Goal: Task Accomplishment & Management: Use online tool/utility

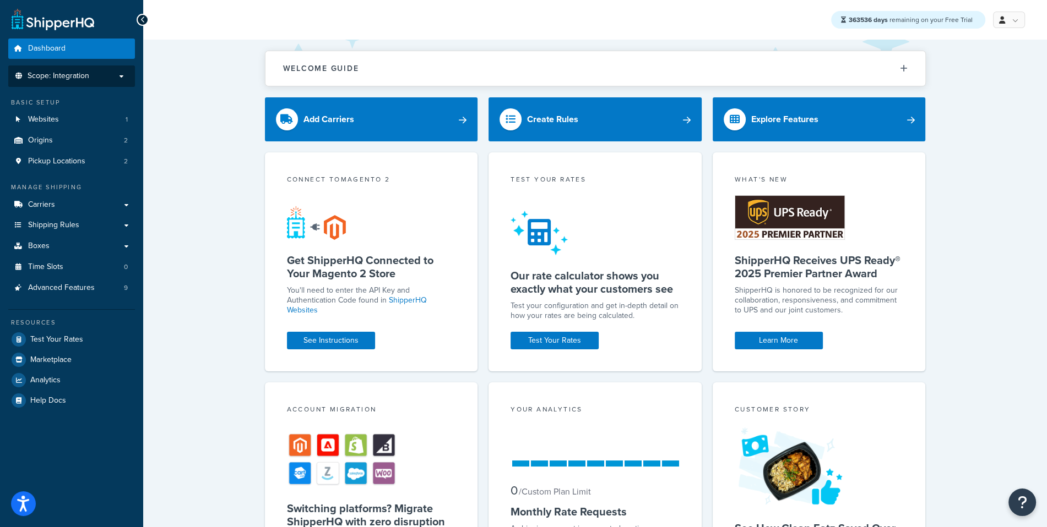
click at [84, 84] on li "Scope: Integration" at bounding box center [71, 76] width 127 height 21
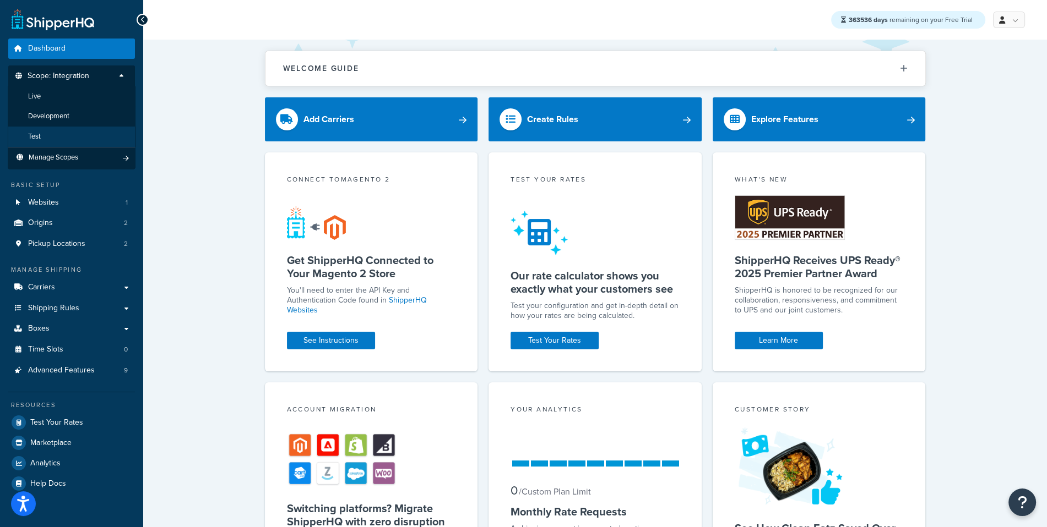
click at [64, 139] on li "Test" at bounding box center [72, 137] width 128 height 20
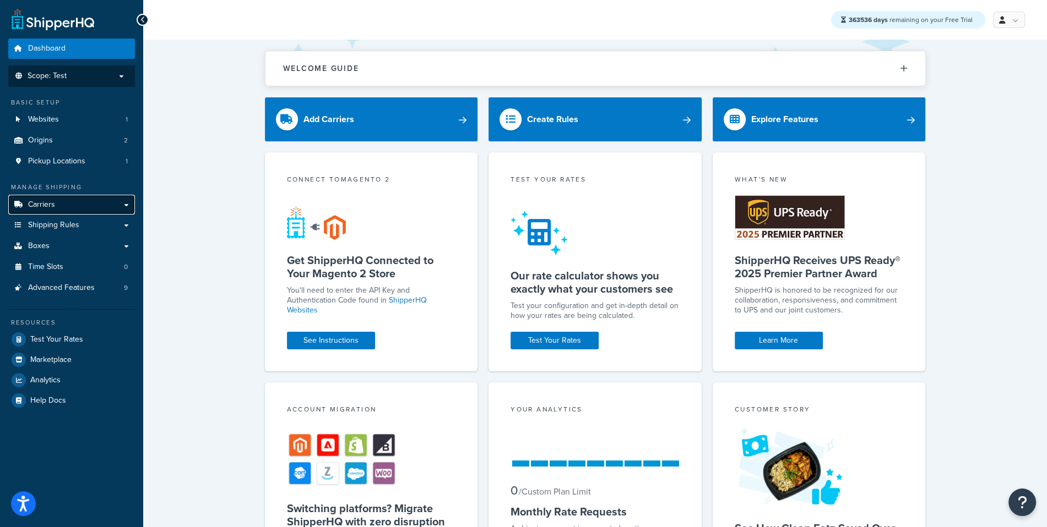
click at [96, 202] on link "Carriers" at bounding box center [71, 205] width 127 height 20
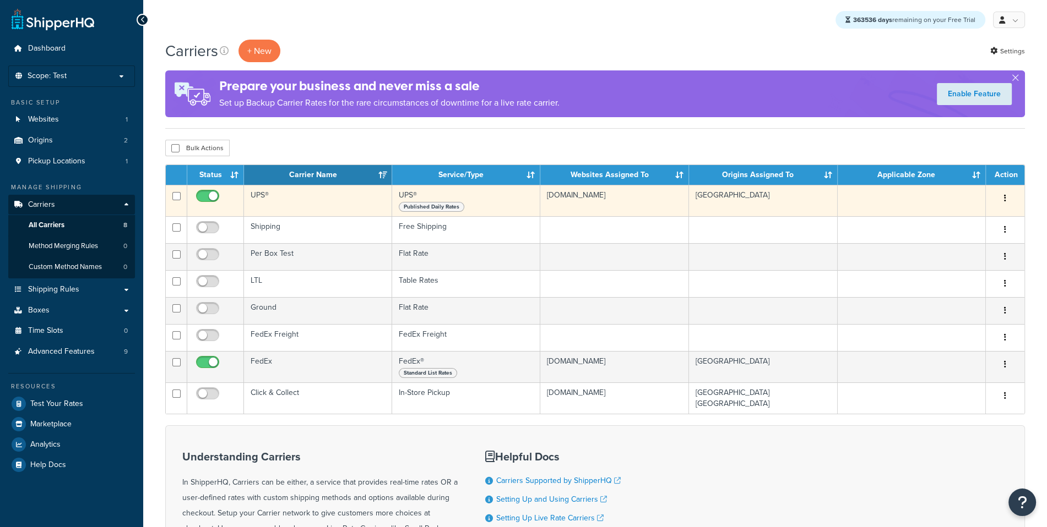
click at [302, 201] on td "UPS®" at bounding box center [318, 200] width 148 height 31
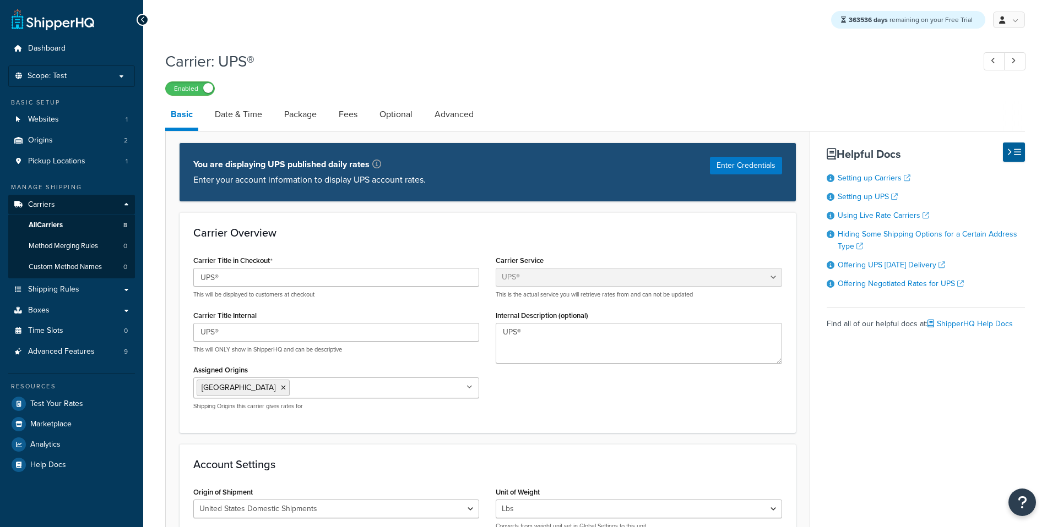
select select "ups"
click at [281, 117] on link "Package" at bounding box center [300, 114] width 43 height 26
select select "729400"
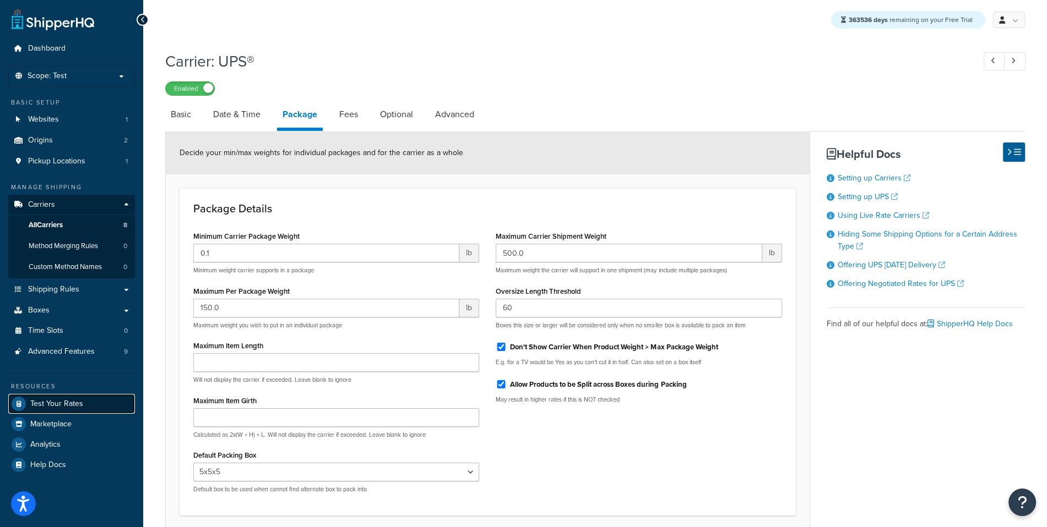
click at [51, 410] on link "Test Your Rates" at bounding box center [71, 404] width 127 height 20
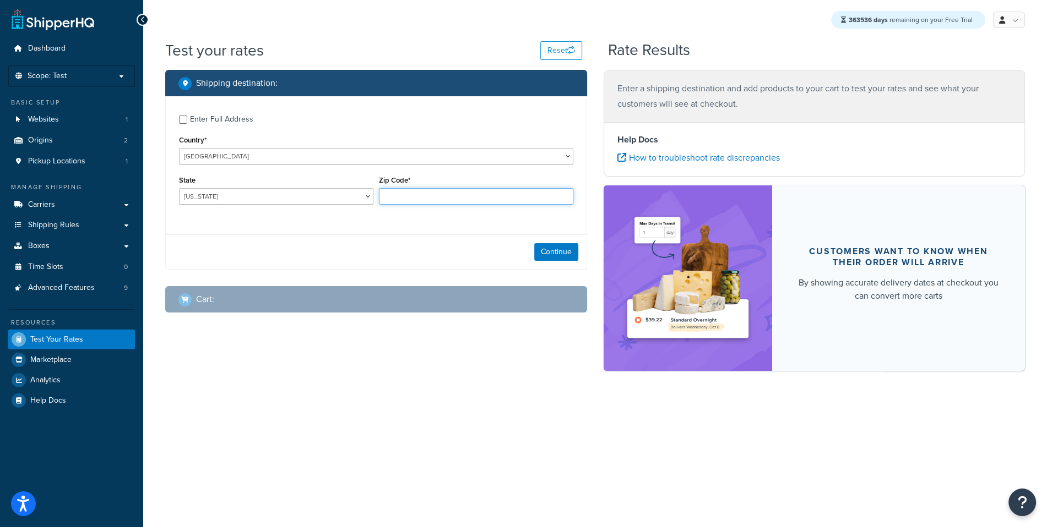
click at [414, 194] on input "Zip Code*" at bounding box center [476, 196] width 194 height 17
type input "35011"
click at [245, 126] on div "Enter Full Address" at bounding box center [221, 119] width 63 height 15
click at [187, 124] on input "Enter Full Address" at bounding box center [183, 120] width 8 height 8
checkbox input "true"
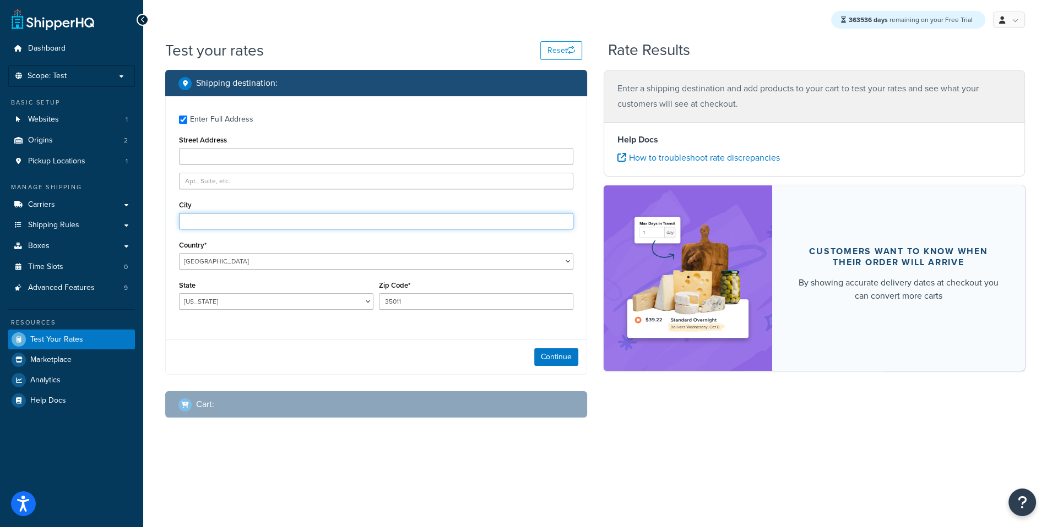
click at [307, 214] on input "City" at bounding box center [376, 221] width 394 height 17
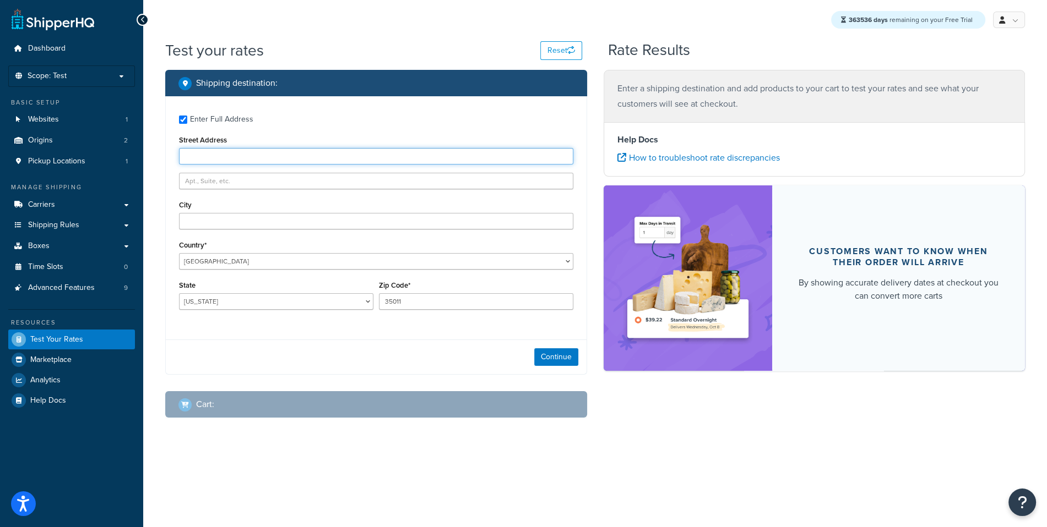
type input "1 Infinite Loop"
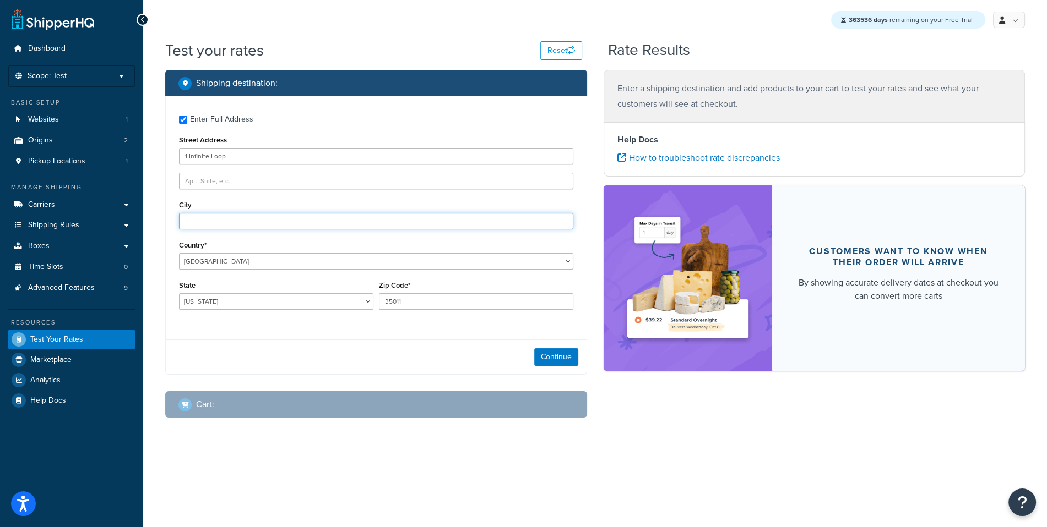
type input "Cupertino"
select select "CA"
type input "95014"
click at [546, 356] on button "Continue" at bounding box center [556, 357] width 44 height 18
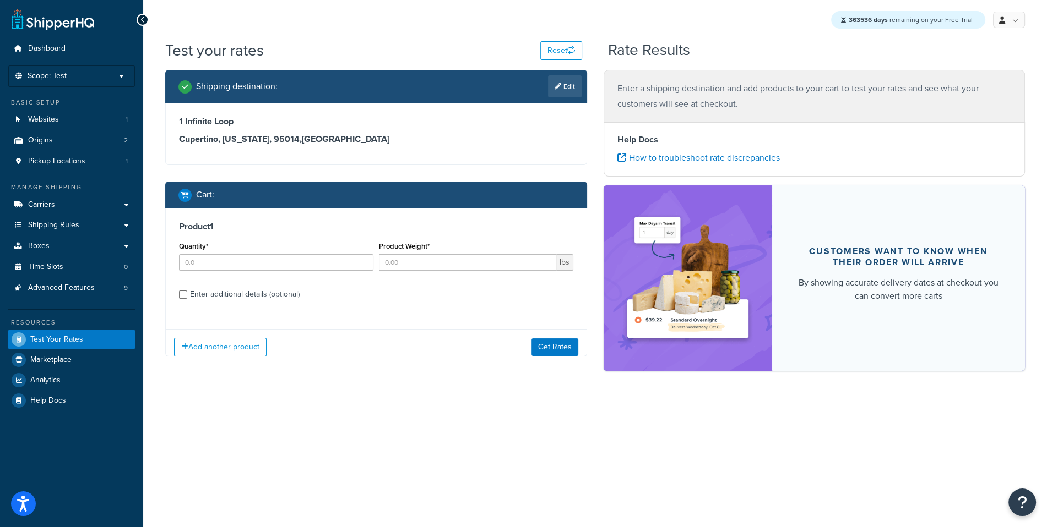
click at [280, 281] on div "Product 1 Quantity* Product Weight* lbs Enter additional details (optional)" at bounding box center [376, 264] width 421 height 113
click at [276, 270] on input "Quantity*" at bounding box center [276, 262] width 194 height 17
type input "1"
type input "40"
click at [242, 290] on div "Enter additional details (optional)" at bounding box center [245, 294] width 110 height 15
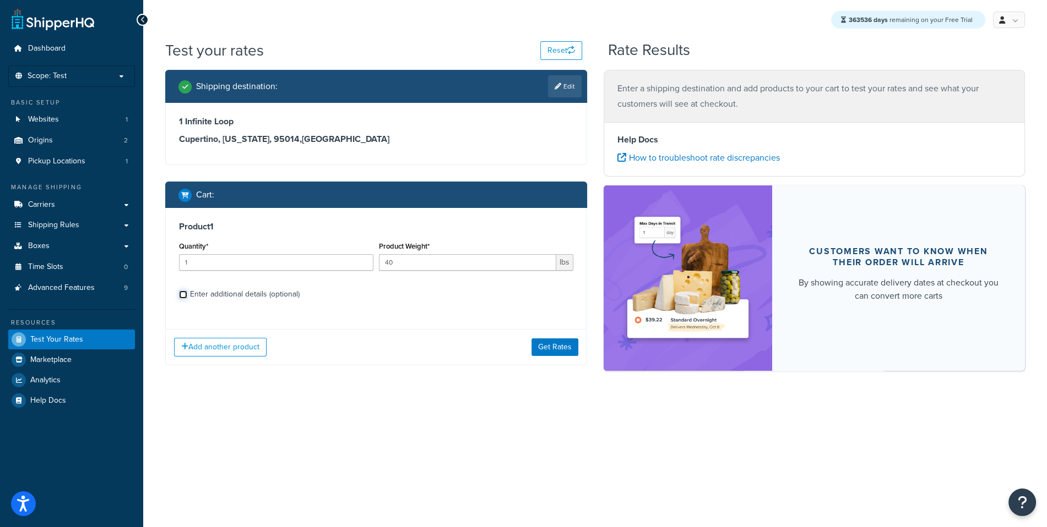
click at [187, 291] on input "Enter additional details (optional)" at bounding box center [183, 295] width 8 height 8
checkbox input "true"
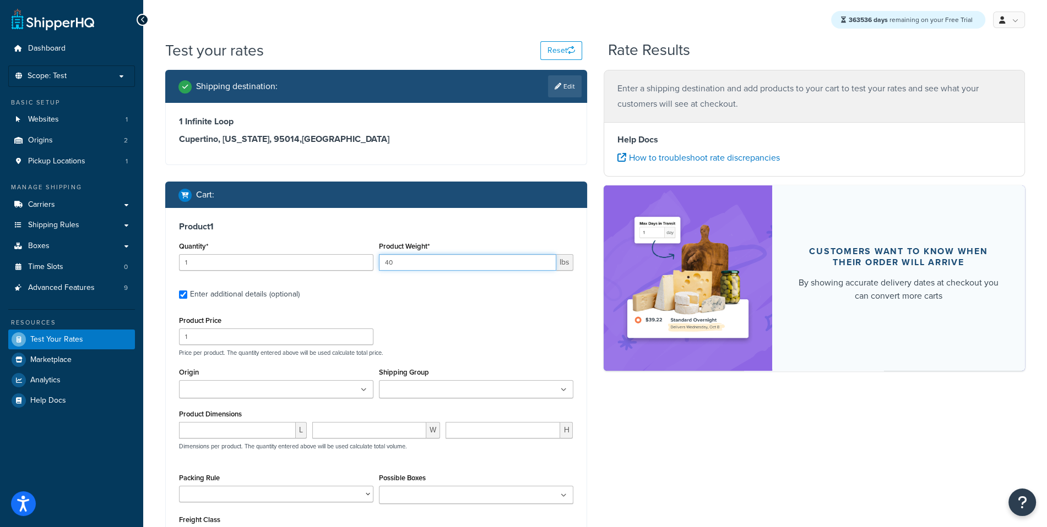
click at [402, 259] on input "40" at bounding box center [467, 262] width 177 height 17
type input "10"
click at [246, 426] on input "number" at bounding box center [237, 430] width 117 height 17
type input "61"
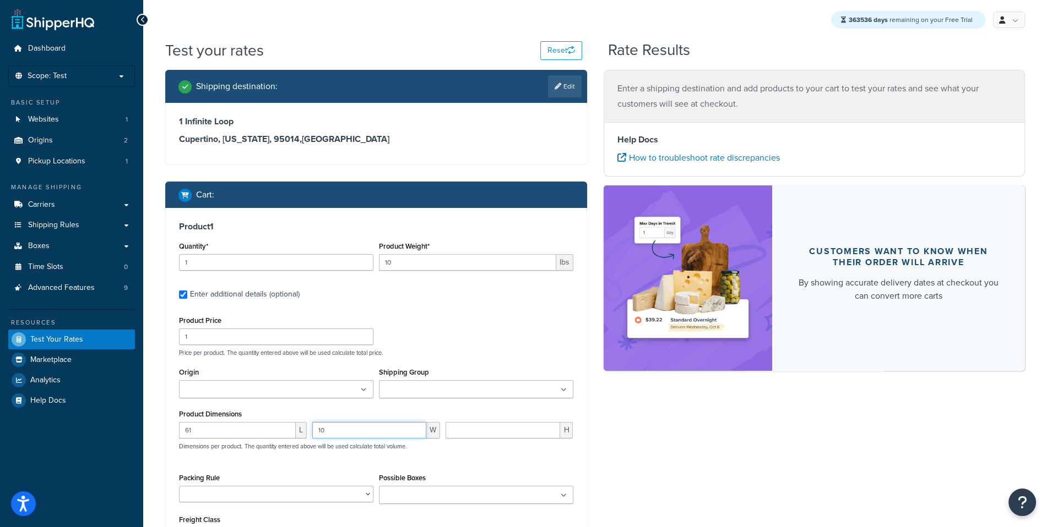
type input "10"
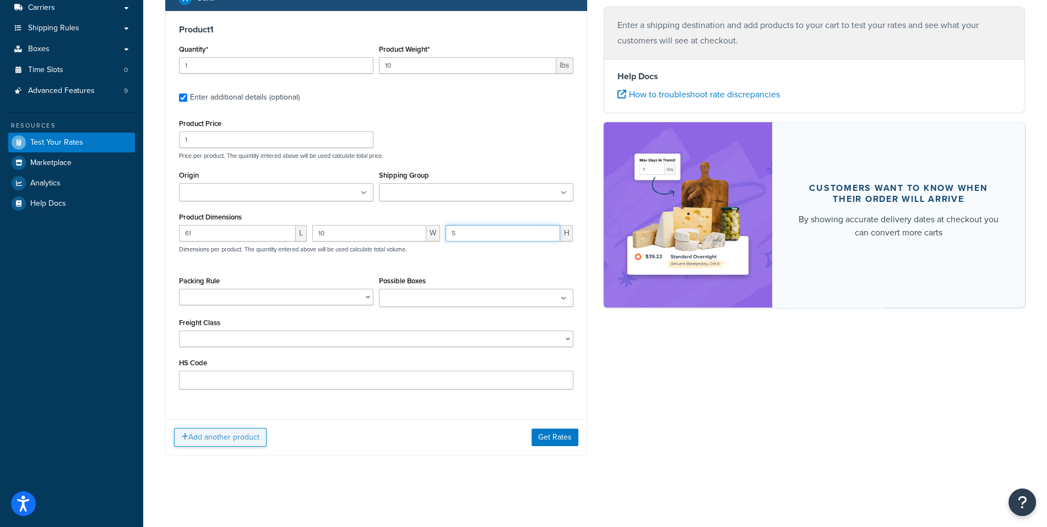
type input "5"
click at [247, 443] on button "Add another product" at bounding box center [220, 437] width 92 height 19
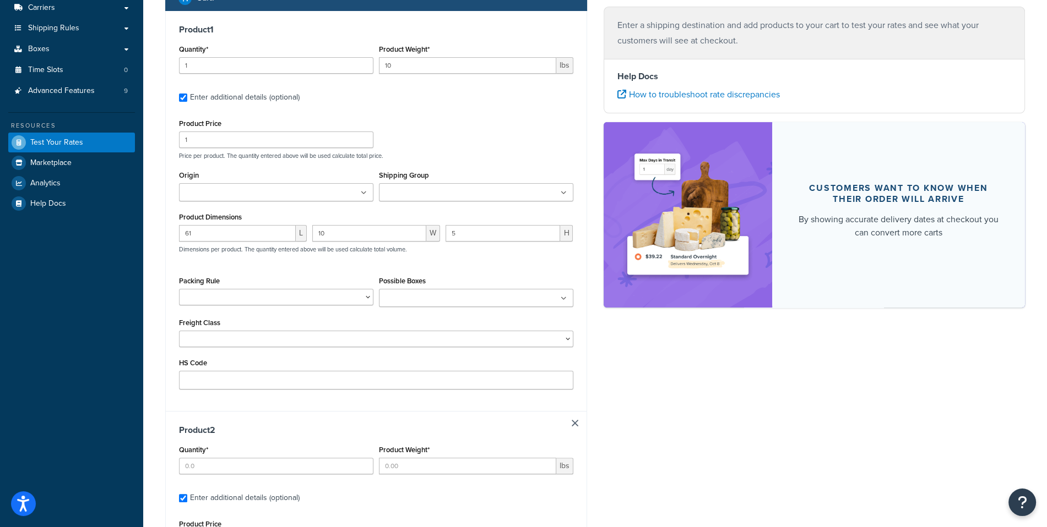
scroll to position [246, 0]
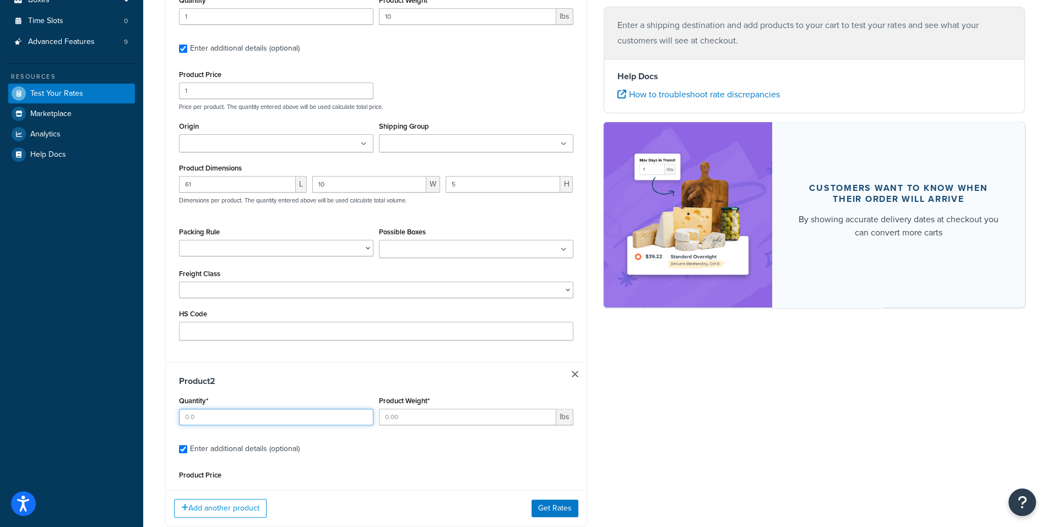
click at [246, 417] on input "Quantity*" at bounding box center [276, 417] width 194 height 17
type input "1"
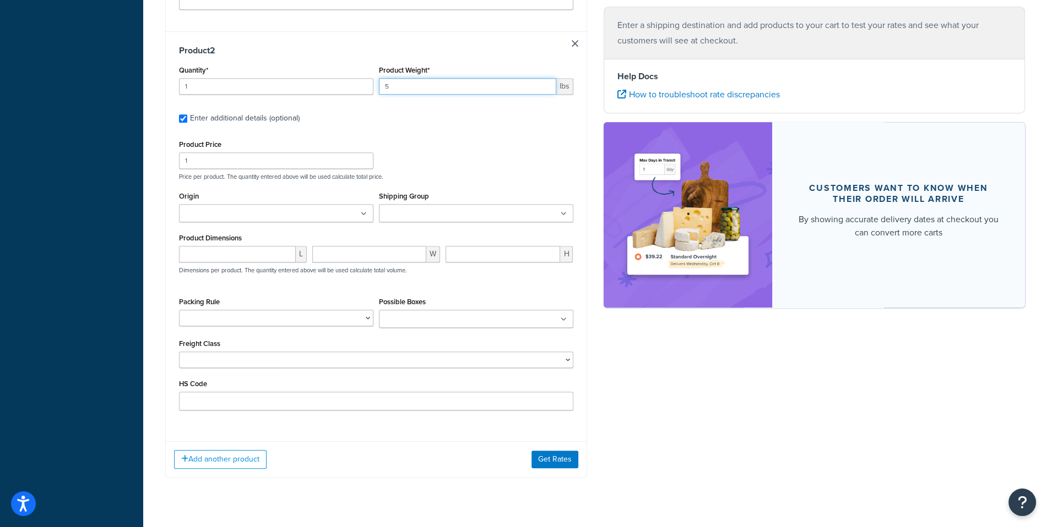
scroll to position [597, 0]
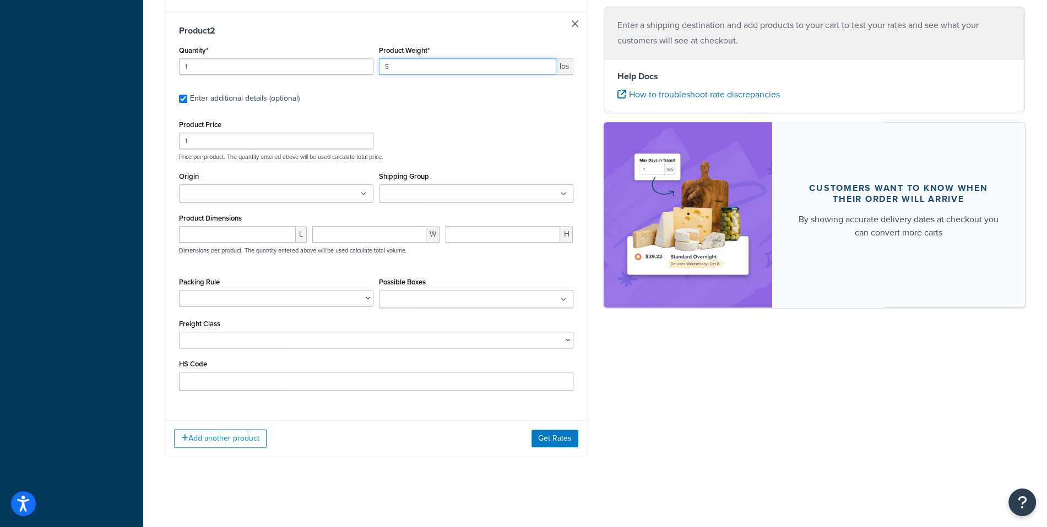
type input "5"
click at [229, 235] on input "number" at bounding box center [237, 234] width 117 height 17
type input "3"
type input "1"
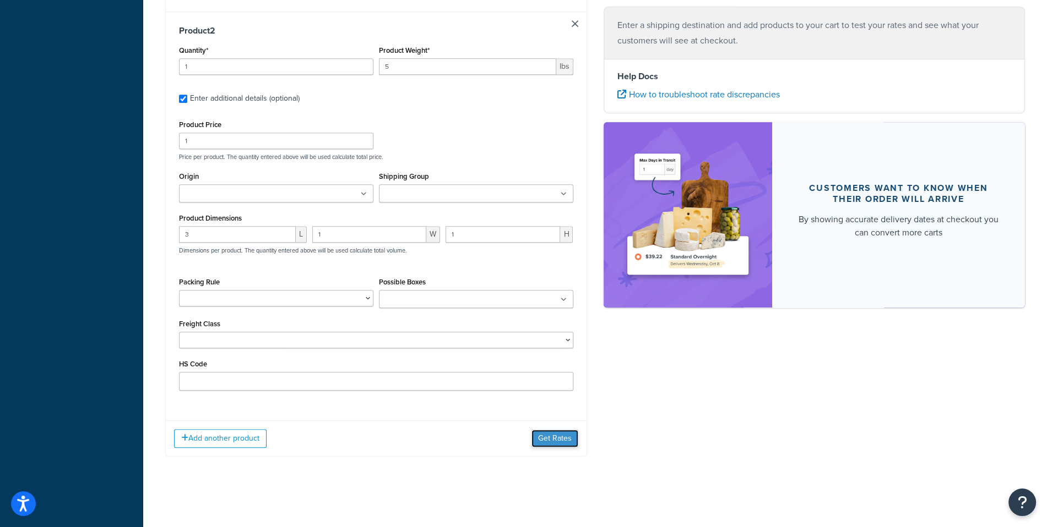
click at [563, 442] on button "Get Rates" at bounding box center [554, 439] width 47 height 18
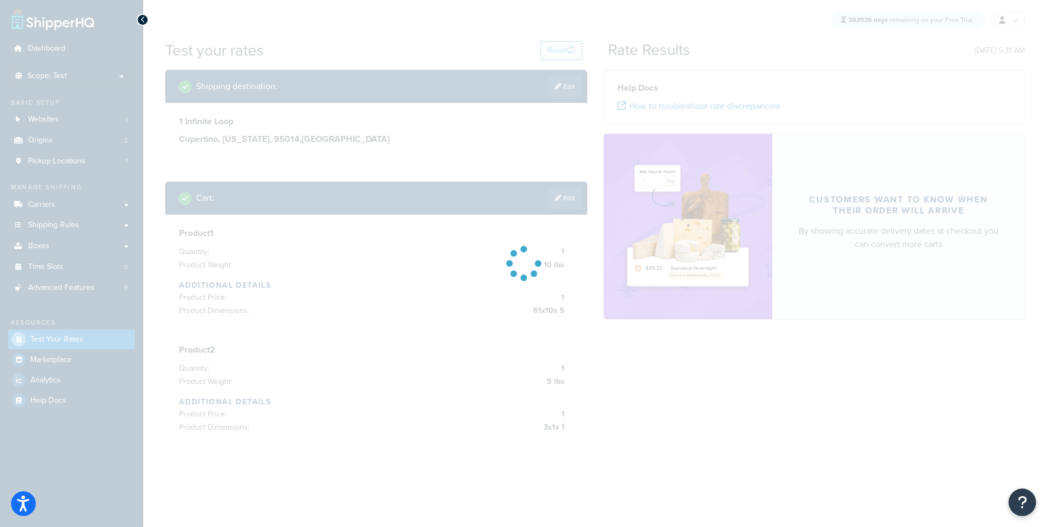
scroll to position [0, 0]
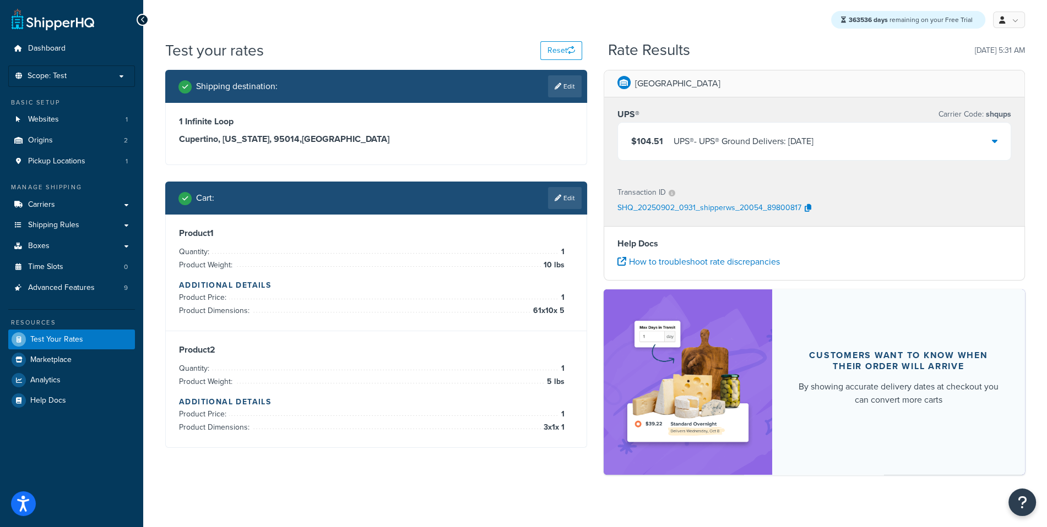
click at [740, 129] on div "$104.51 UPS® - UPS® Ground Delivers: Sat, Sep 6" at bounding box center [814, 141] width 393 height 37
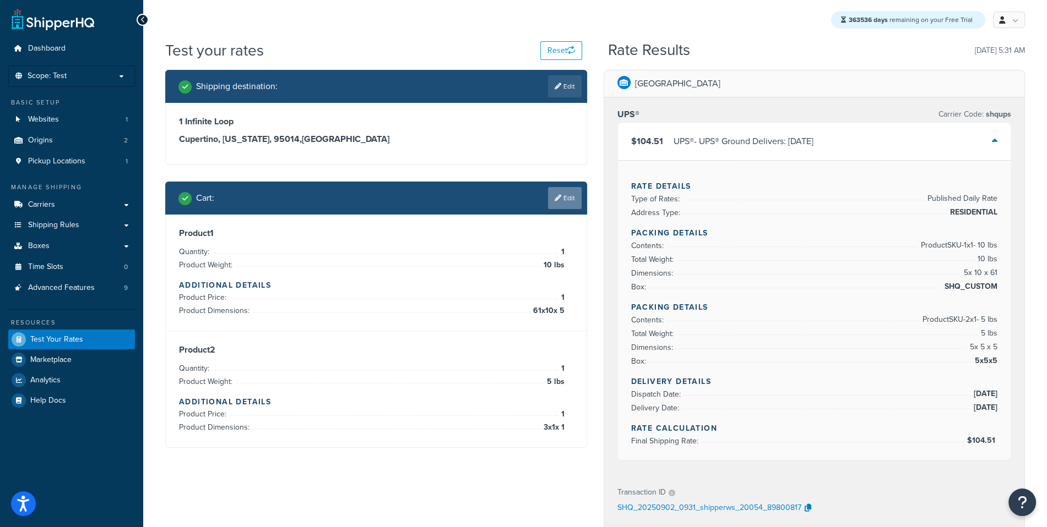
click at [558, 192] on link "Edit" at bounding box center [565, 198] width 34 height 22
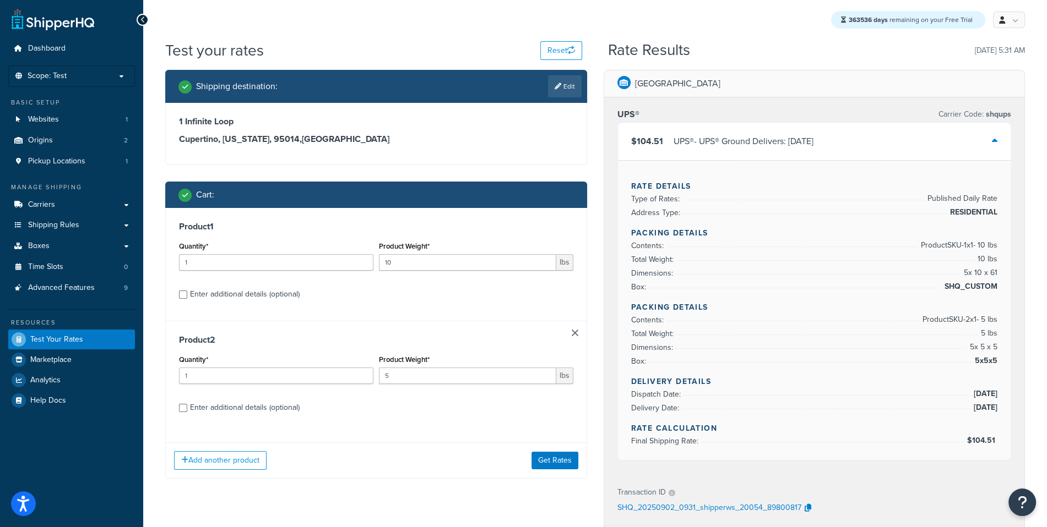
click at [223, 406] on div "Enter additional details (optional)" at bounding box center [245, 407] width 110 height 15
click at [187, 406] on input "Enter additional details (optional)" at bounding box center [183, 408] width 8 height 8
checkbox input "true"
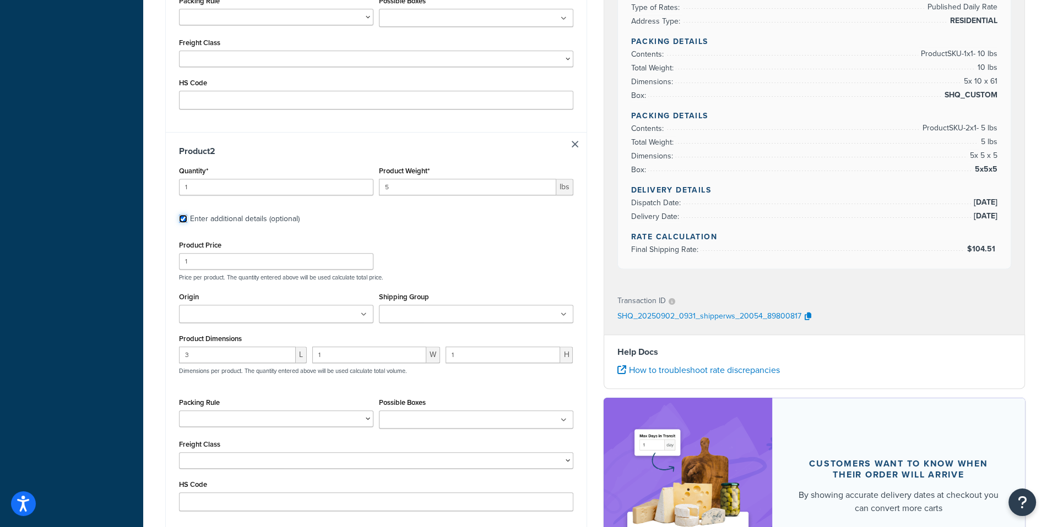
scroll to position [503, 0]
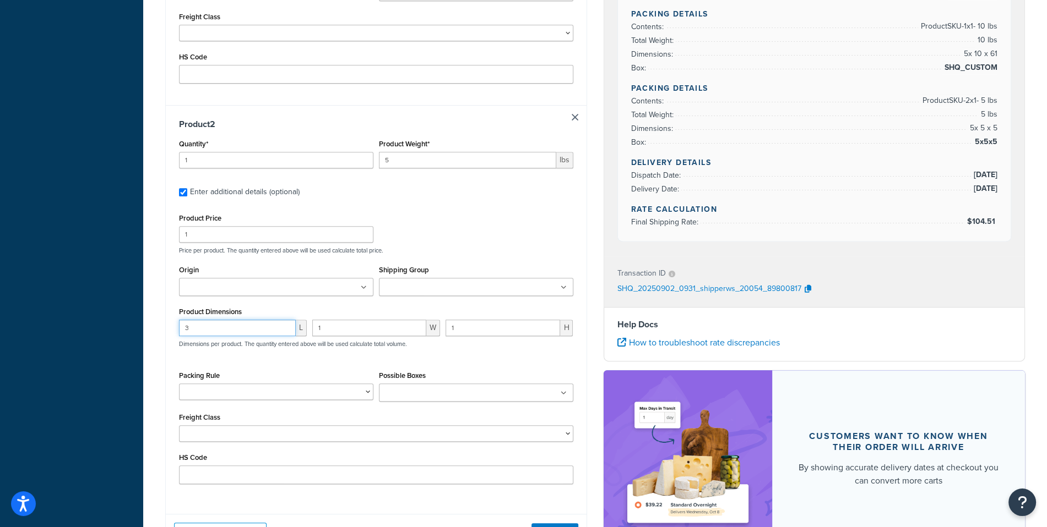
click at [219, 335] on input "3" at bounding box center [237, 328] width 117 height 17
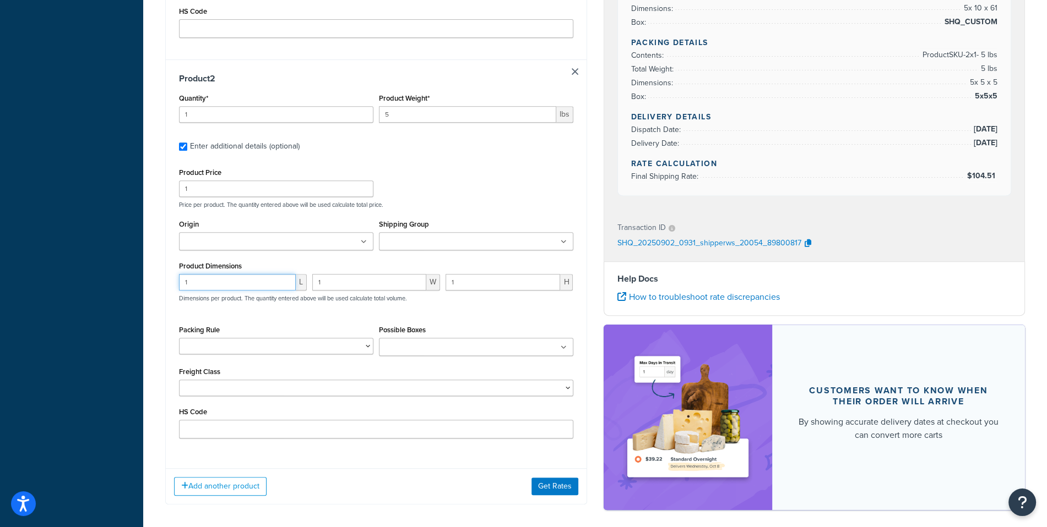
scroll to position [598, 0]
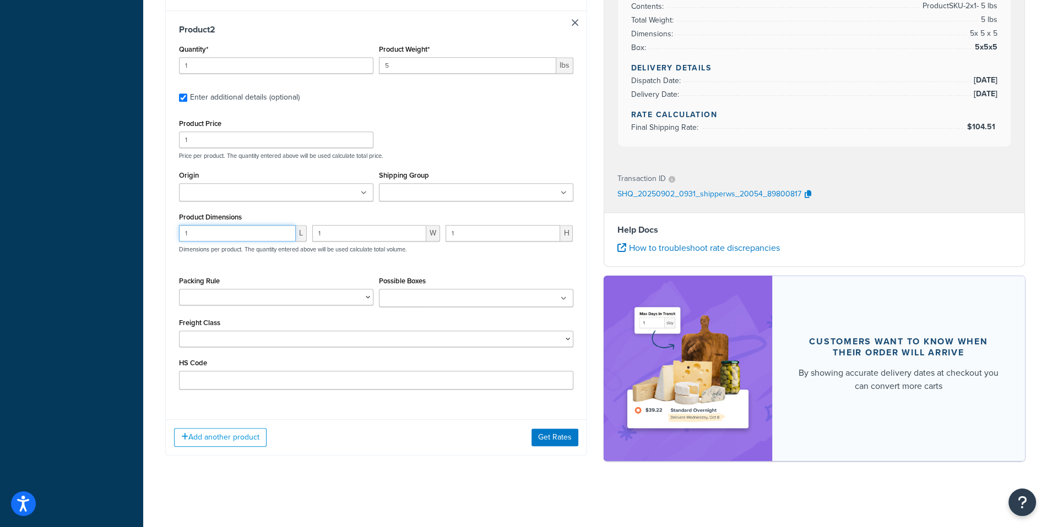
type input "1"
click at [547, 427] on div "Add another product Get Rates" at bounding box center [376, 437] width 421 height 36
click at [546, 441] on button "Get Rates" at bounding box center [554, 438] width 47 height 18
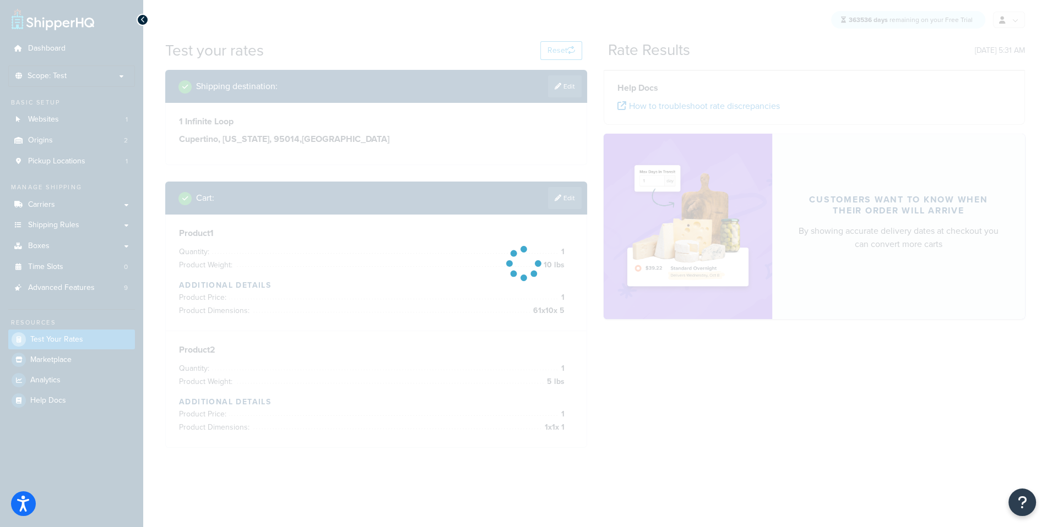
scroll to position [0, 0]
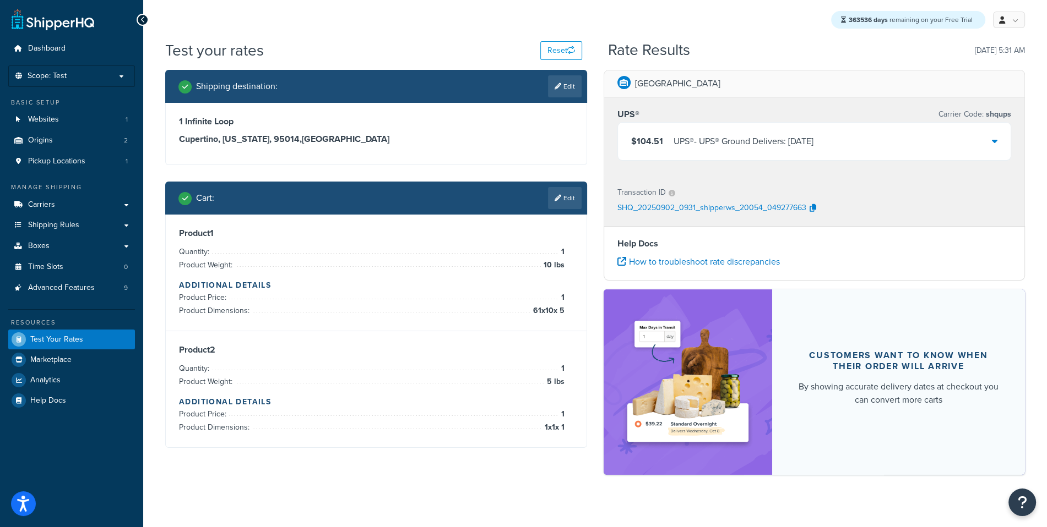
click at [696, 150] on div "$104.51 UPS® - UPS® Ground Delivers: Sat, Sep 6" at bounding box center [814, 141] width 393 height 37
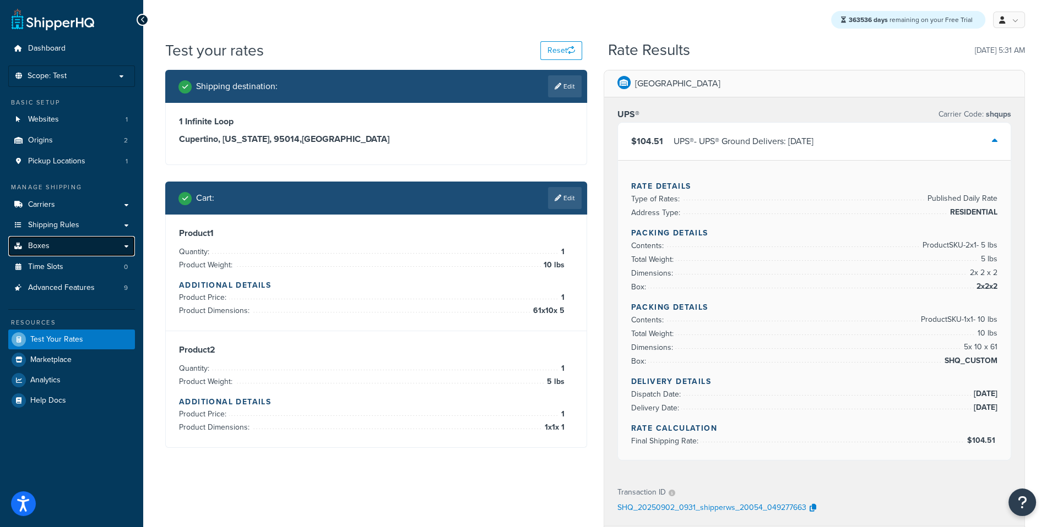
click at [83, 249] on link "Boxes" at bounding box center [71, 246] width 127 height 20
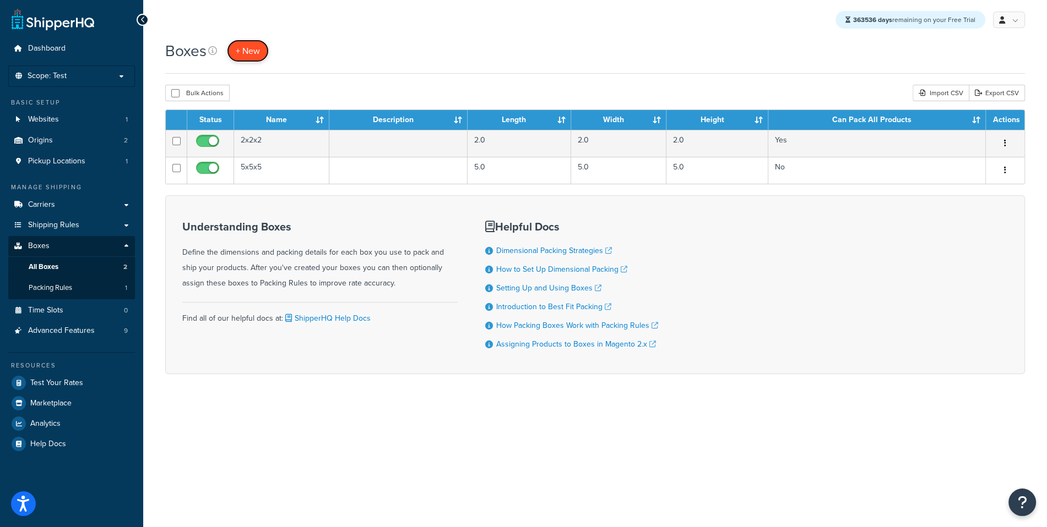
click at [248, 52] on span "+ New" at bounding box center [248, 51] width 24 height 13
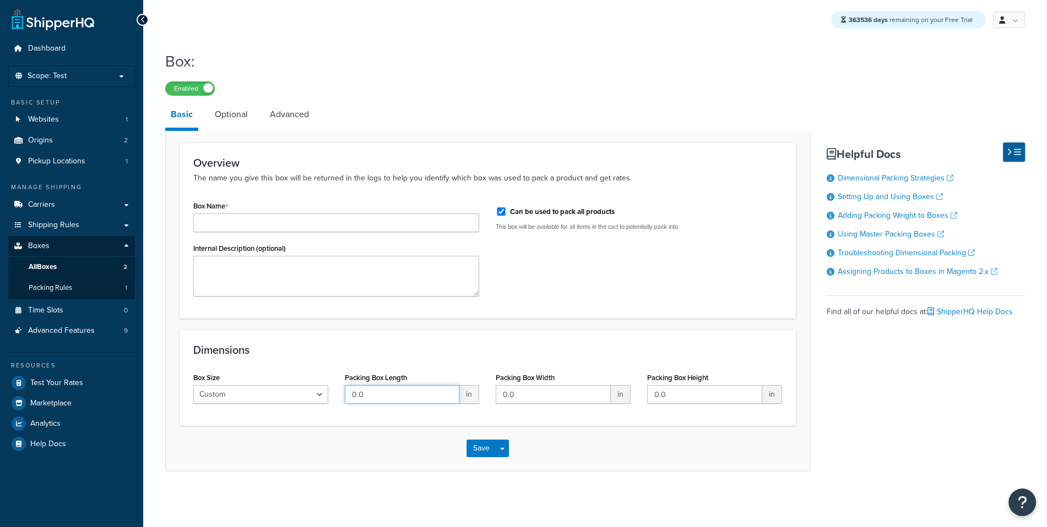
click at [368, 397] on input "0.0" at bounding box center [402, 394] width 115 height 19
type input "65"
type input "15"
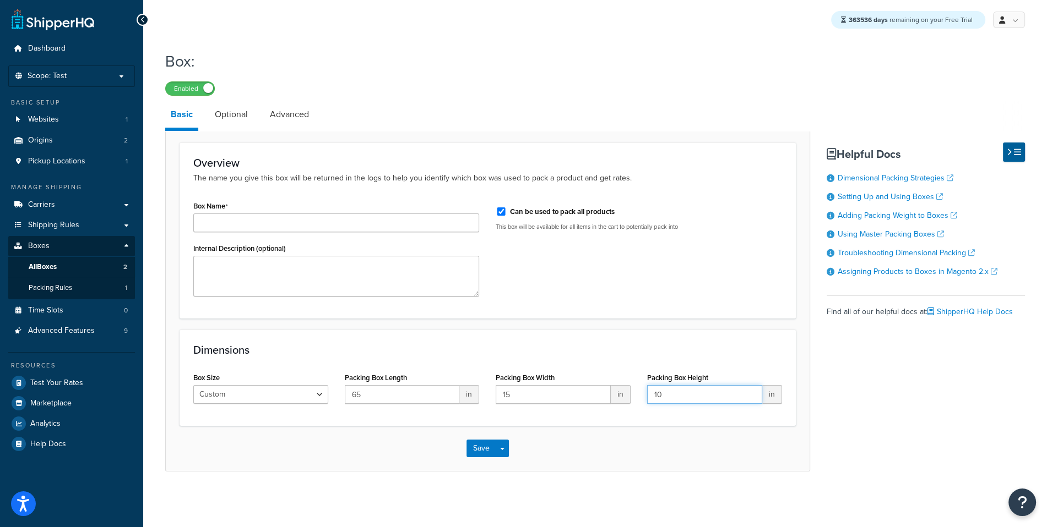
type input "10"
click at [509, 446] on div "Save Save Dropdown Save and Edit Save and Duplicate Save and Create New" at bounding box center [488, 448] width 644 height 45
click at [500, 447] on button "Save Dropdown" at bounding box center [501, 449] width 13 height 18
click at [501, 473] on button "Save and Edit" at bounding box center [519, 468] width 106 height 23
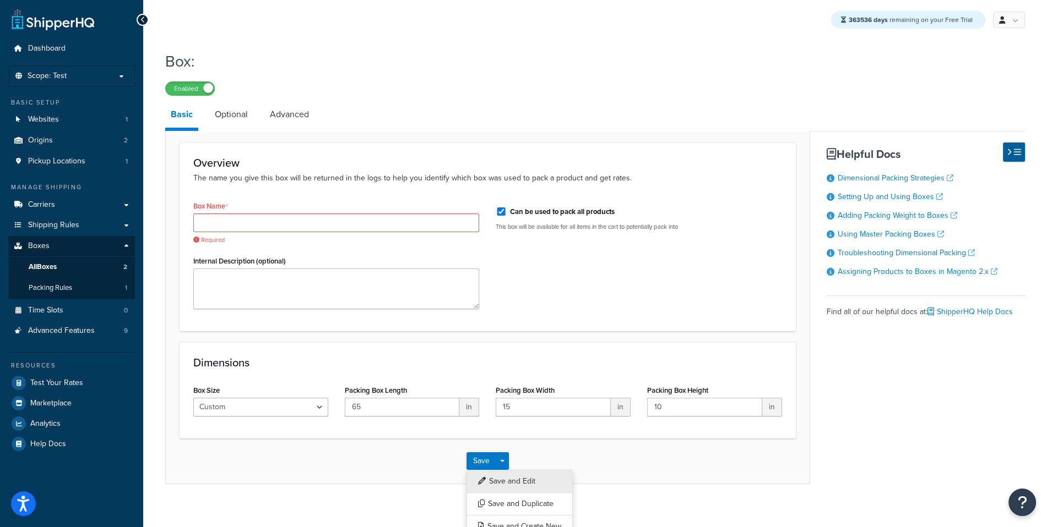
click at [556, 485] on button "Save and Edit" at bounding box center [519, 481] width 106 height 23
click at [416, 232] on div "Required" at bounding box center [336, 229] width 286 height 31
click at [399, 225] on input "Box Name" at bounding box center [336, 223] width 286 height 19
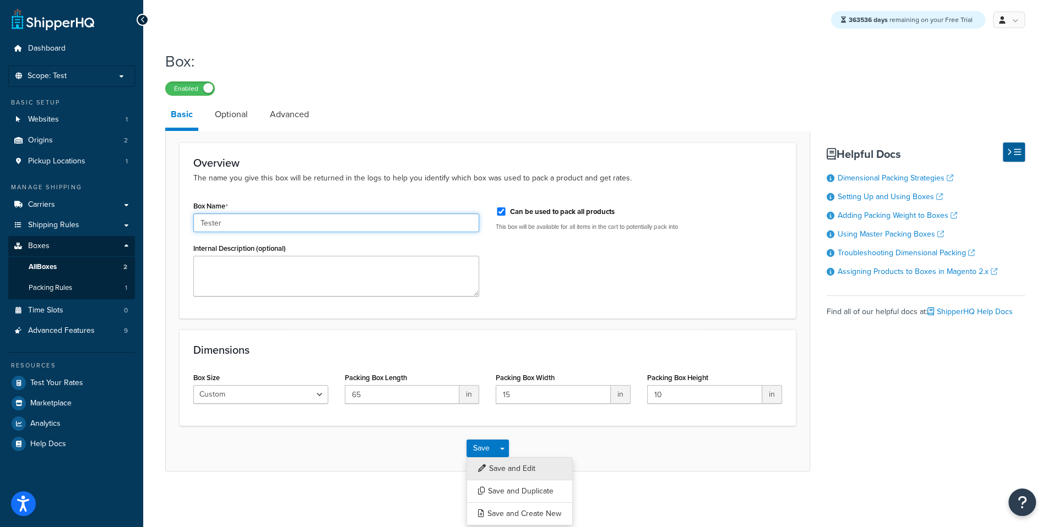
type input "Tester"
click at [520, 467] on button "Save and Edit" at bounding box center [519, 468] width 106 height 23
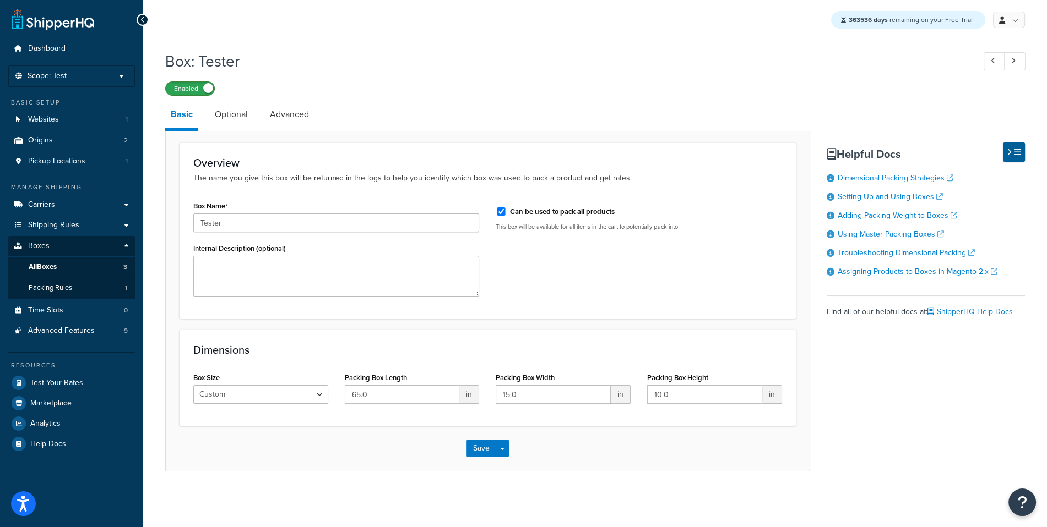
click at [192, 92] on label "Enabled" at bounding box center [190, 88] width 48 height 13
click at [99, 268] on link "All Boxes 3" at bounding box center [71, 267] width 127 height 20
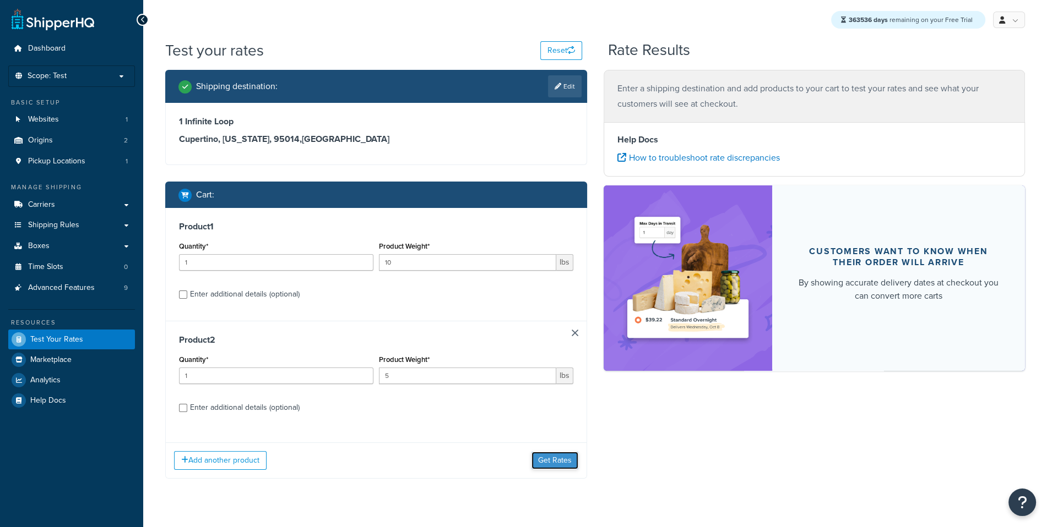
click at [564, 453] on button "Get Rates" at bounding box center [554, 461] width 47 height 18
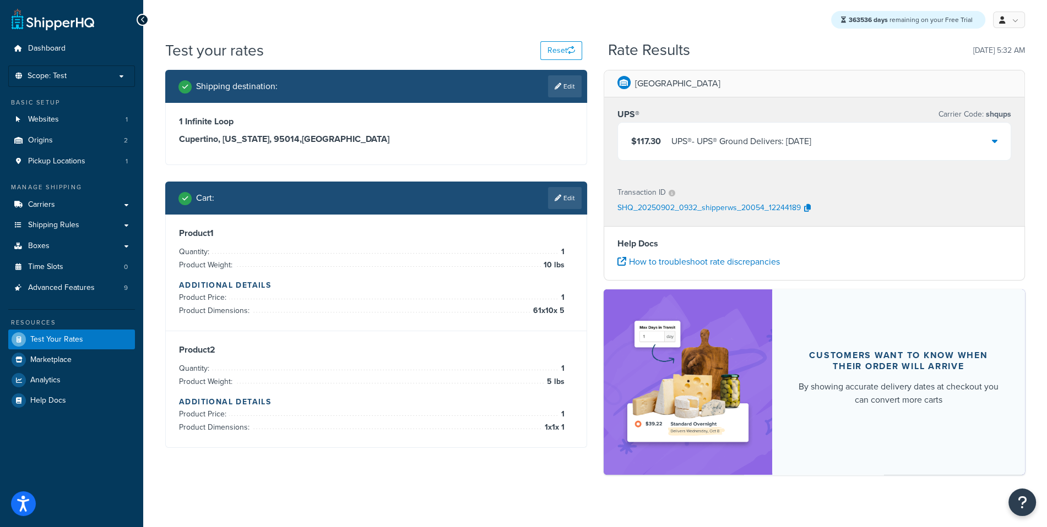
click at [790, 144] on div "UPS® - UPS® Ground Delivers: Sat, Sep 6" at bounding box center [741, 141] width 140 height 15
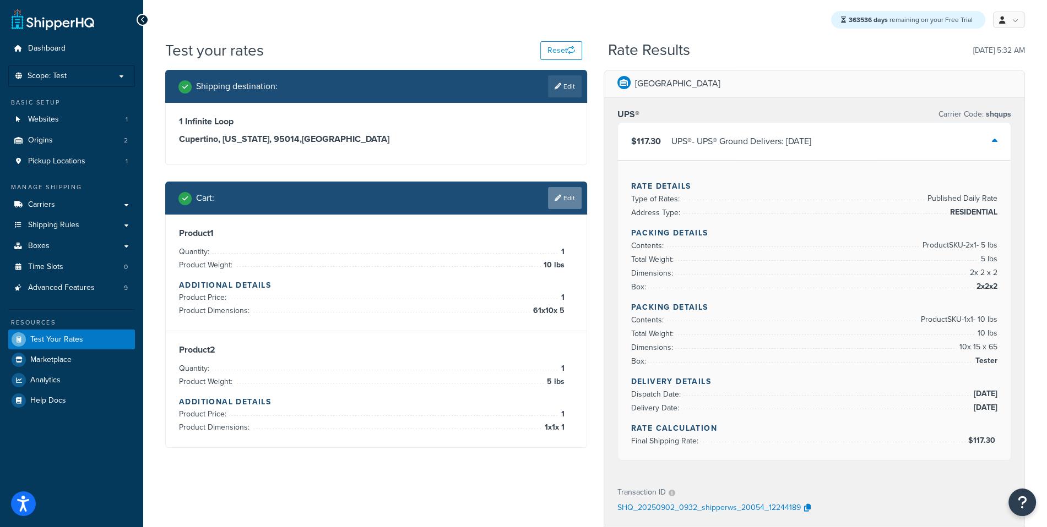
click at [562, 209] on link "Edit" at bounding box center [565, 198] width 34 height 22
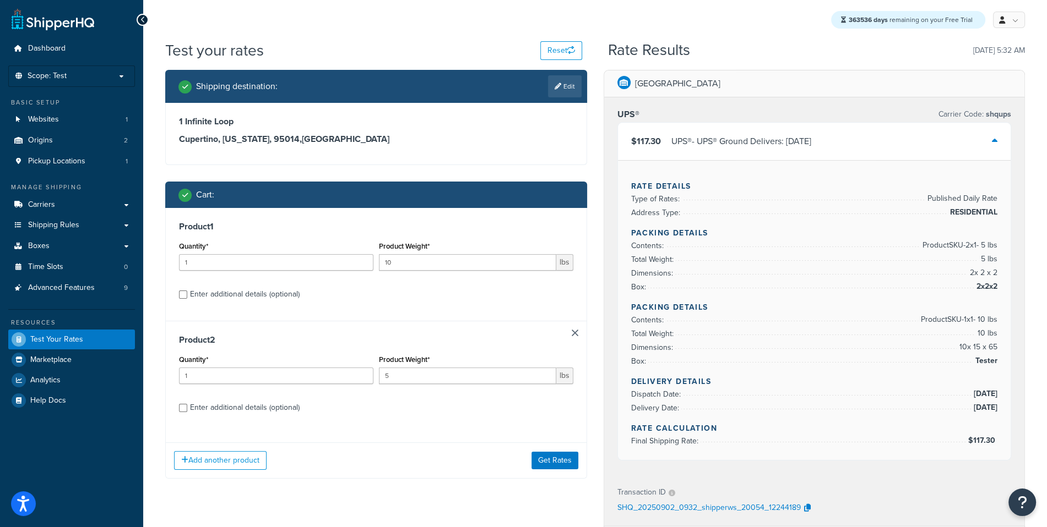
click at [294, 295] on div "Enter additional details (optional)" at bounding box center [245, 294] width 110 height 15
click at [187, 295] on input "Enter additional details (optional)" at bounding box center [183, 295] width 8 height 8
checkbox input "true"
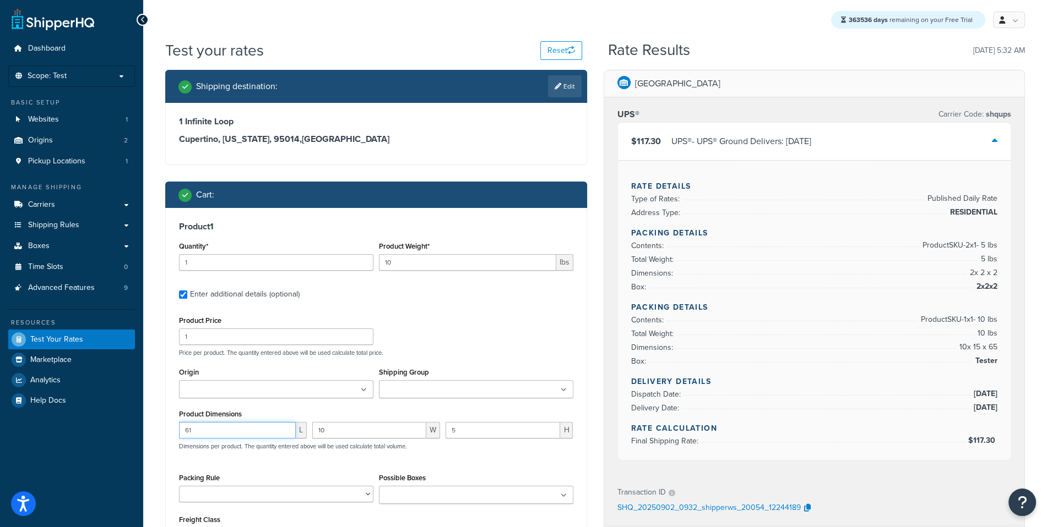
click at [226, 438] on input "61" at bounding box center [237, 430] width 117 height 17
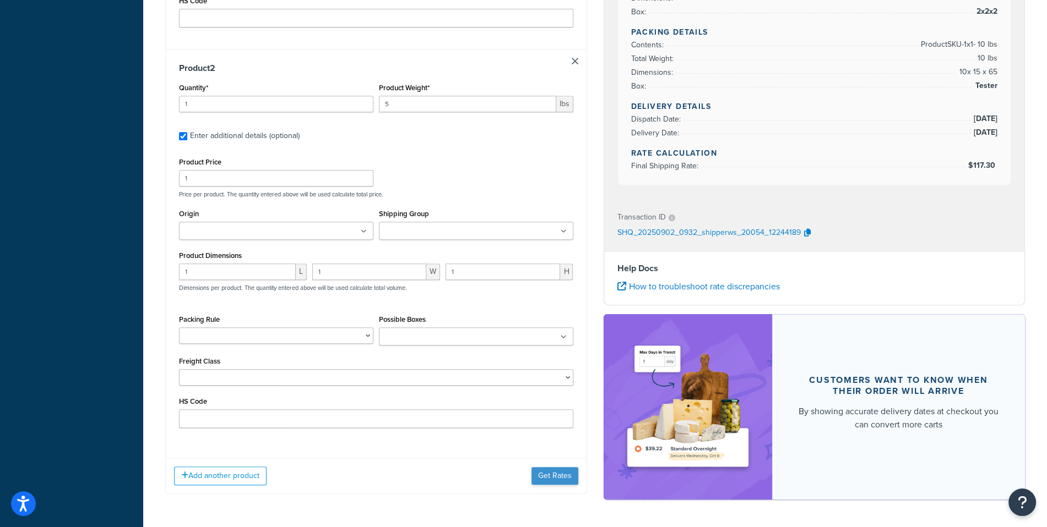
type input "59"
click at [551, 472] on button "Get Rates" at bounding box center [554, 476] width 47 height 18
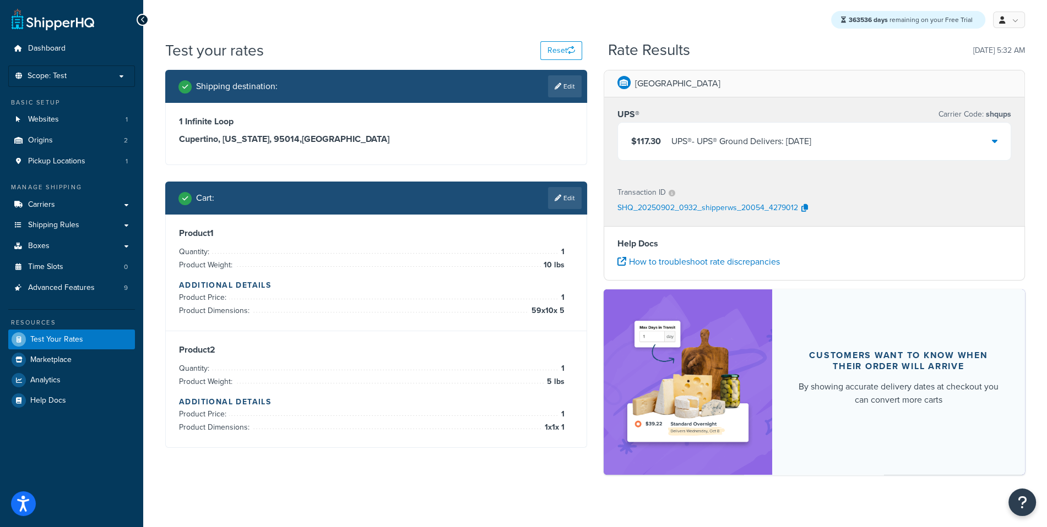
click at [847, 159] on div "$117.30 UPS® - UPS® Ground Delivers: Sat, Sep 6" at bounding box center [814, 141] width 393 height 37
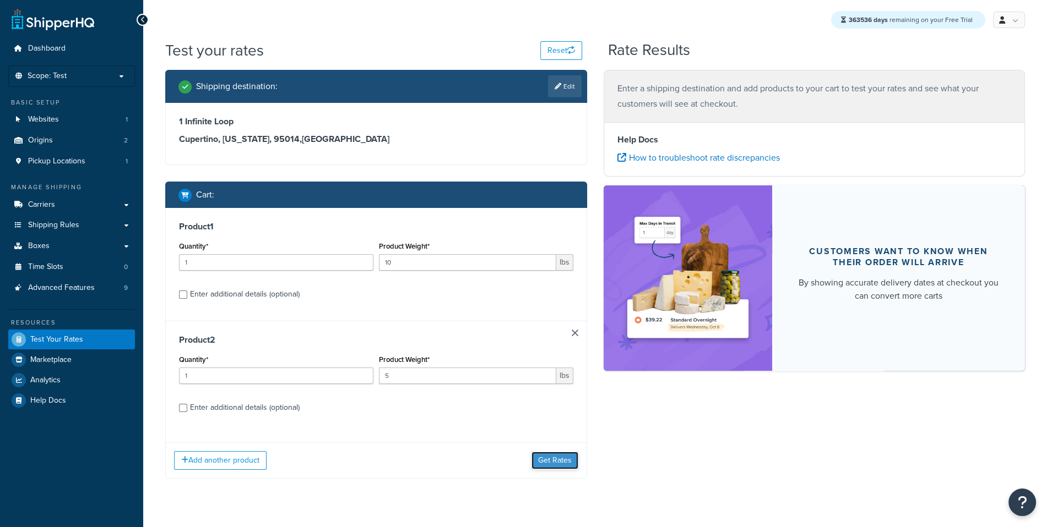
click at [568, 467] on button "Get Rates" at bounding box center [554, 461] width 47 height 18
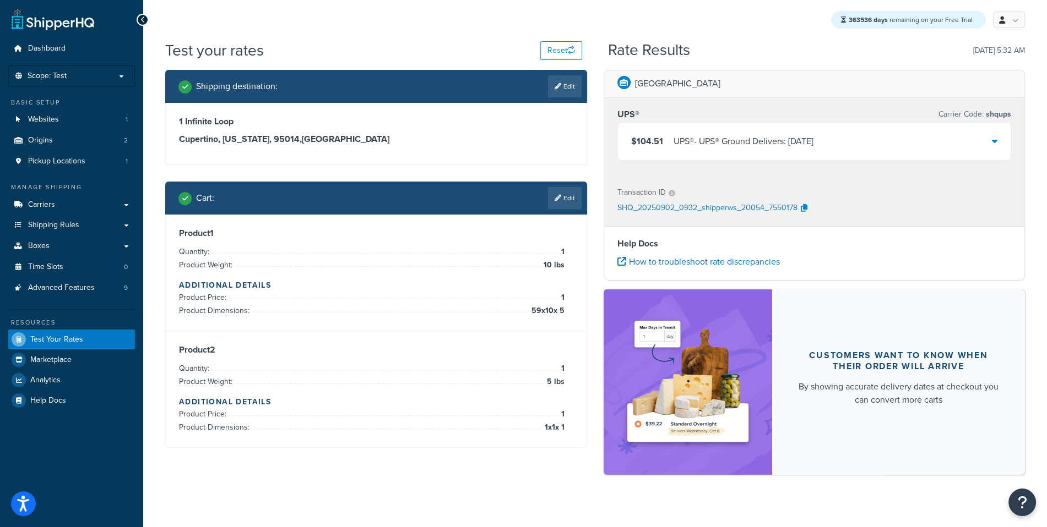
click at [797, 152] on div "$104.51 UPS® - UPS® Ground Delivers: Sat, Sep 6" at bounding box center [814, 141] width 393 height 37
